Goal: Task Accomplishment & Management: Manage account settings

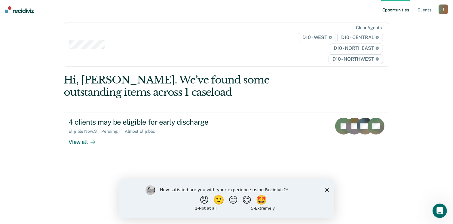
scroll to position [13, 0]
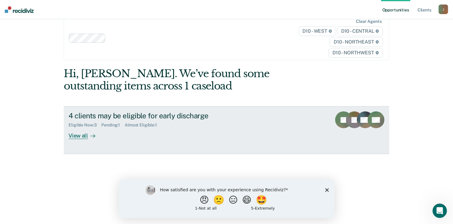
click at [75, 134] on div "View all" at bounding box center [86, 134] width 34 height 12
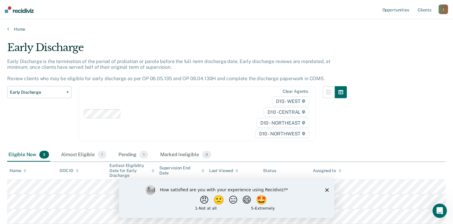
click at [325, 191] on icon "Close survey" at bounding box center [327, 190] width 4 height 4
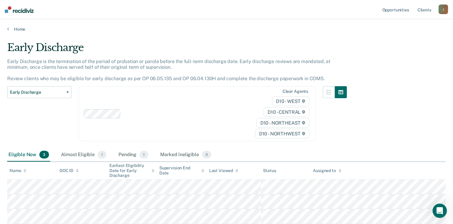
scroll to position [30, 0]
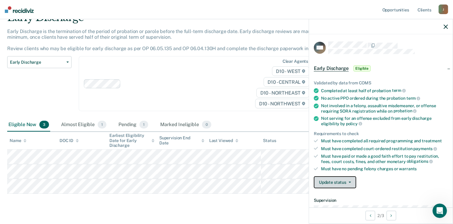
click at [335, 182] on button "Update status" at bounding box center [335, 183] width 42 height 12
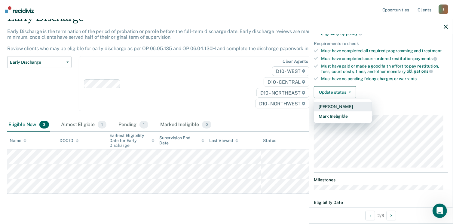
scroll to position [111, 0]
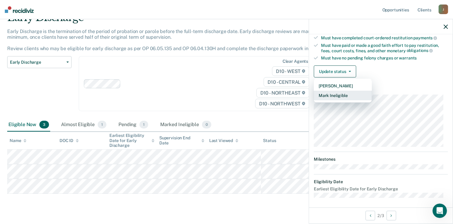
click at [341, 94] on button "Mark Ineligible" at bounding box center [343, 96] width 58 height 10
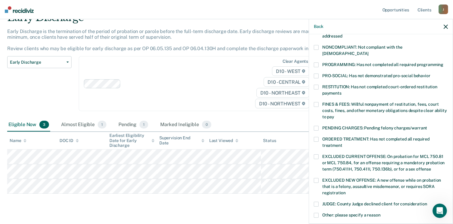
click at [319, 54] on div "NONCOMPLIANT: Not compliant with the [DEMOGRAPHIC_DATA]" at bounding box center [381, 53] width 134 height 17
click at [315, 63] on span at bounding box center [316, 65] width 5 height 5
click at [444, 63] on input "PROGRAMMING: Has not completed all required programming" at bounding box center [444, 63] width 0 height 0
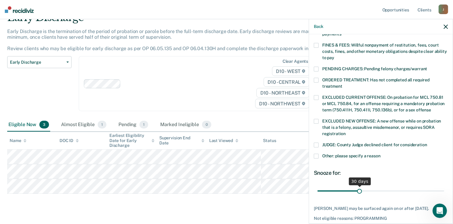
scroll to position [195, 0]
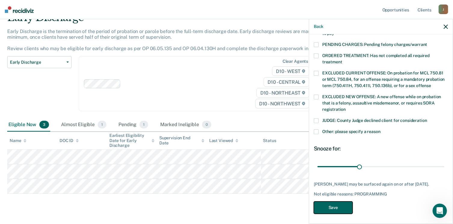
click at [337, 202] on button "Save" at bounding box center [333, 208] width 39 height 12
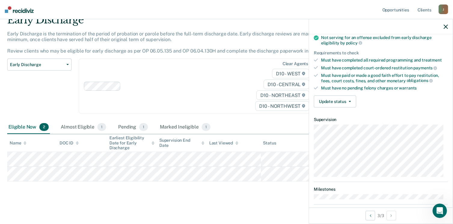
scroll to position [0, 0]
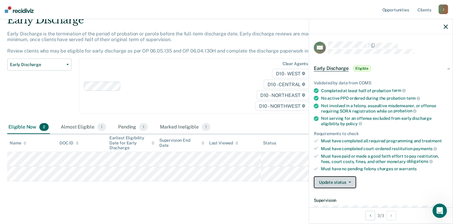
click at [351, 182] on button "Update status" at bounding box center [335, 183] width 42 height 12
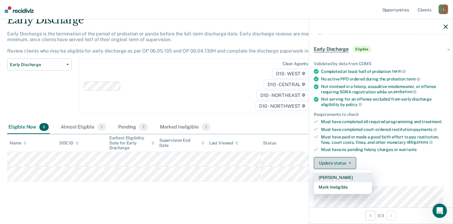
scroll to position [60, 0]
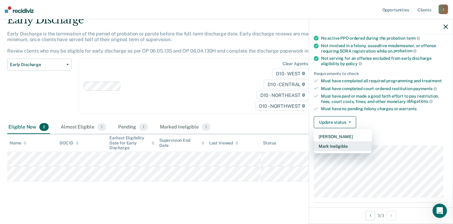
click at [345, 145] on button "Mark Ineligible" at bounding box center [343, 147] width 58 height 10
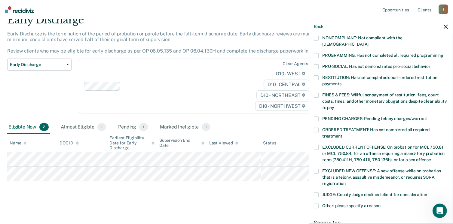
scroll to position [181, 0]
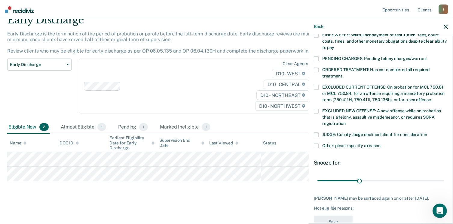
click at [320, 144] on label "Other: please specify a reason" at bounding box center [381, 147] width 134 height 6
click at [381, 144] on input "Other: please specify a reason" at bounding box center [381, 144] width 0 height 0
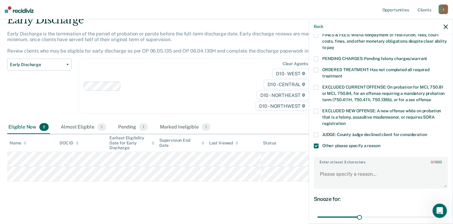
click at [320, 144] on label "Other: please specify a reason" at bounding box center [381, 147] width 134 height 6
click at [381, 144] on input "Other: please specify a reason" at bounding box center [381, 144] width 0 height 0
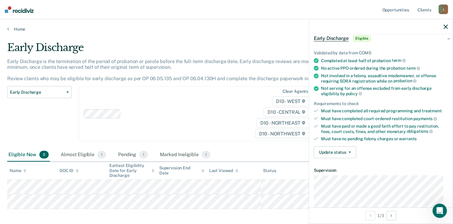
scroll to position [0, 0]
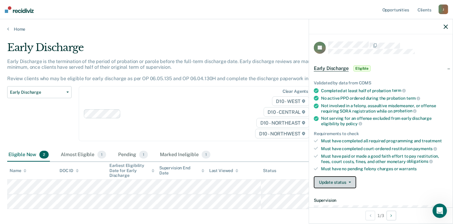
click at [327, 185] on button "Update status" at bounding box center [335, 183] width 42 height 12
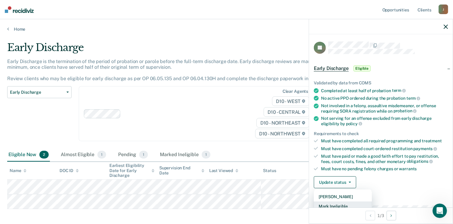
scroll to position [1, 0]
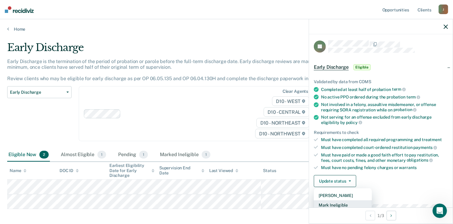
click at [330, 201] on button "Mark Ineligible" at bounding box center [343, 206] width 58 height 10
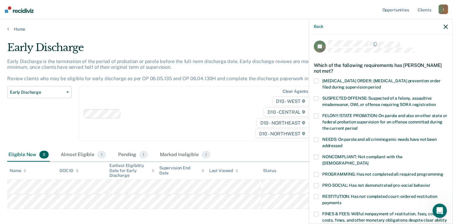
click at [319, 195] on label "RESTITUTION: Has not completed court-ordered restitution payments" at bounding box center [381, 201] width 134 height 13
click at [342, 201] on input "RESTITUTION: Has not completed court-ordered restitution payments" at bounding box center [342, 201] width 0 height 0
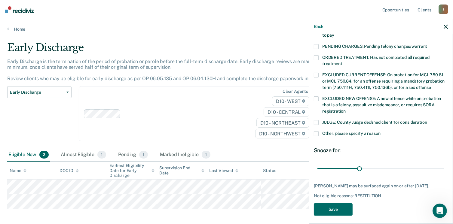
scroll to position [195, 0]
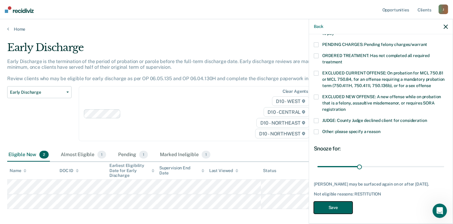
click at [335, 212] on button "Save" at bounding box center [333, 208] width 39 height 12
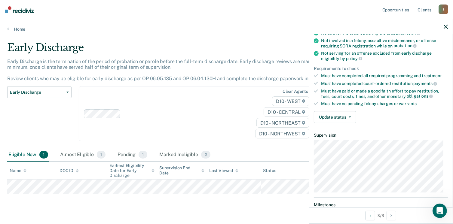
scroll to position [95, 0]
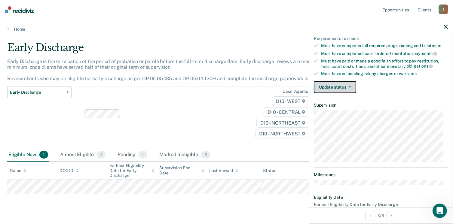
click at [345, 81] on button "Update status" at bounding box center [335, 87] width 42 height 12
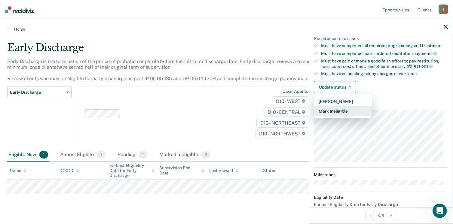
click at [333, 110] on button "Mark Ineligible" at bounding box center [343, 112] width 58 height 10
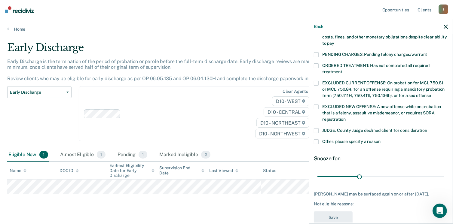
scroll to position [186, 0]
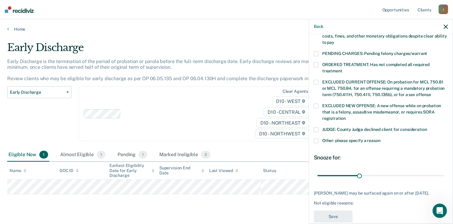
click at [315, 139] on span at bounding box center [316, 141] width 5 height 5
click at [381, 139] on input "Other: please specify a reason" at bounding box center [381, 139] width 0 height 0
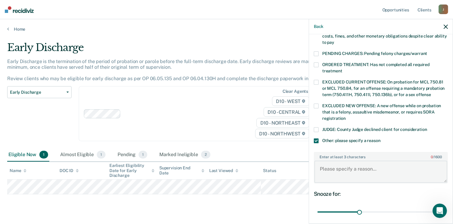
click at [336, 161] on textarea "Enter at least 3 characters 0 / 1600" at bounding box center [381, 172] width 133 height 22
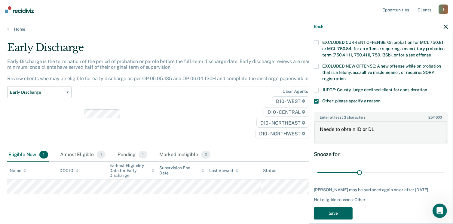
type textarea "Needs to obtain ID or DL"
click at [342, 208] on button "Save" at bounding box center [333, 214] width 39 height 12
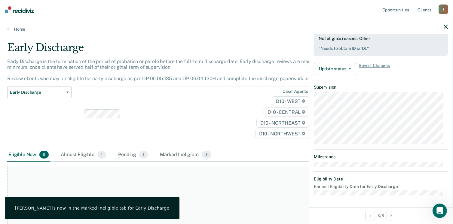
scroll to position [165, 0]
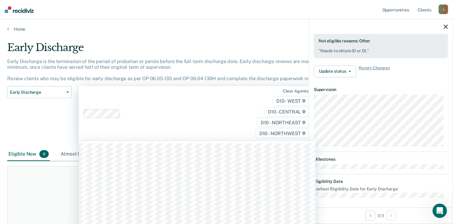
click at [202, 141] on div "314 results available. Use Up and Down to choose options, press Enter to select…" at bounding box center [197, 113] width 237 height 54
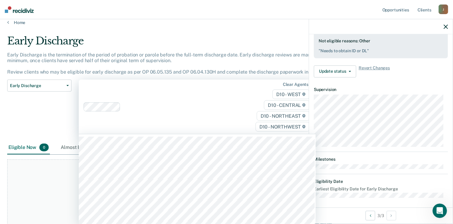
scroll to position [7, 0]
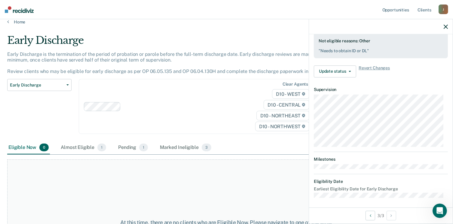
click at [62, 132] on div "Early Discharge Classification Review Early Discharge Minimum Telephone Reporti…" at bounding box center [39, 110] width 64 height 62
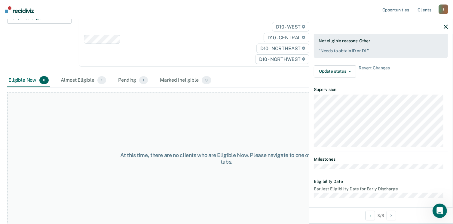
scroll to position [0, 0]
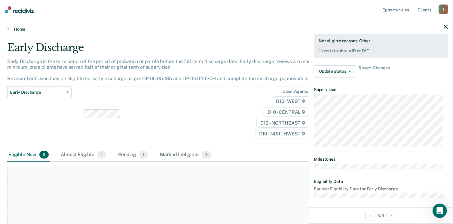
click at [20, 29] on link "Home" at bounding box center [226, 28] width 439 height 5
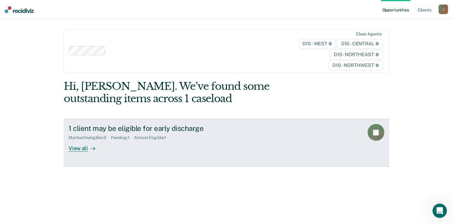
click at [145, 142] on div "1 client may be eligible for early discharge Marked Ineligible : 3 Pending : 1 …" at bounding box center [182, 138] width 226 height 28
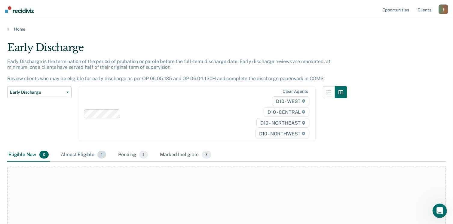
click at [100, 154] on span "1" at bounding box center [101, 155] width 9 height 8
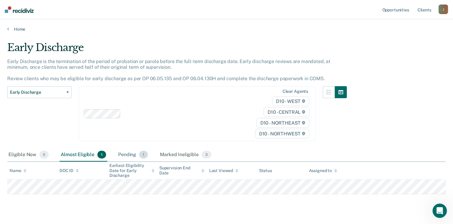
click at [138, 153] on div "Pending 1" at bounding box center [133, 155] width 32 height 13
